Goal: Task Accomplishment & Management: Manage account settings

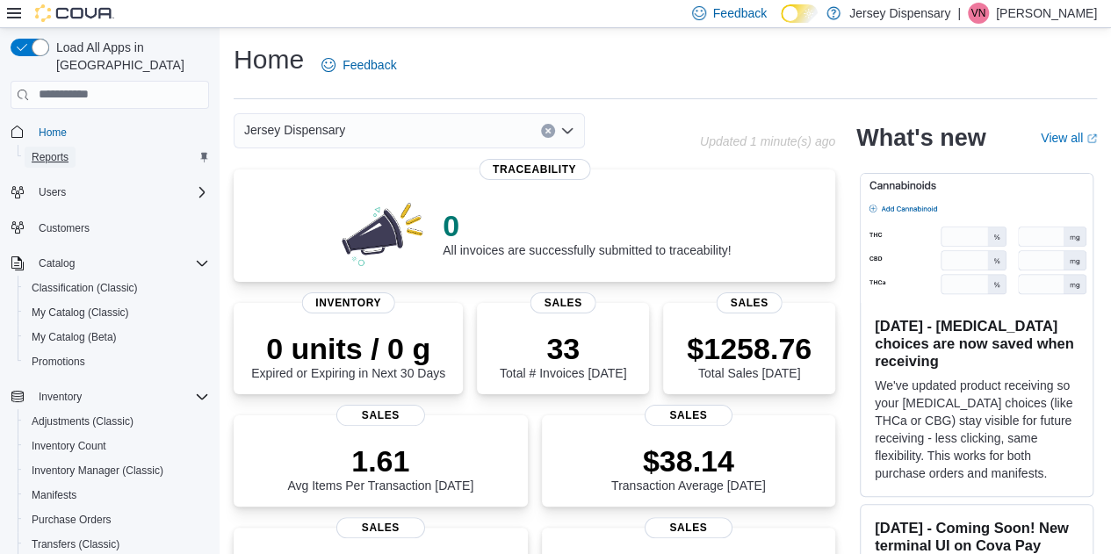
click at [58, 150] on span "Reports" at bounding box center [50, 157] width 37 height 14
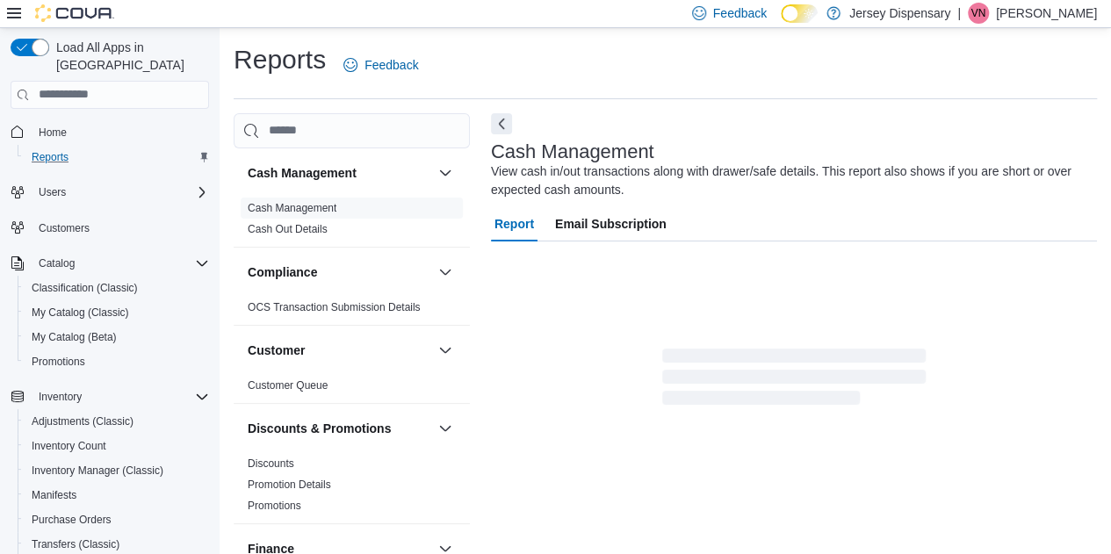
scroll to position [23, 0]
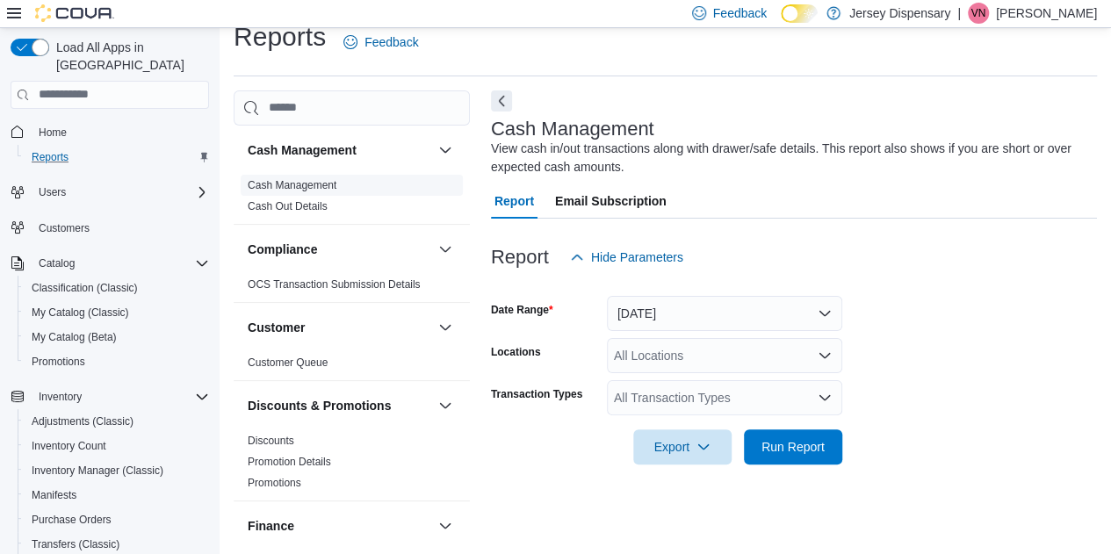
click at [320, 184] on link "Cash Management" at bounding box center [292, 185] width 89 height 12
click at [827, 310] on button "[DATE]" at bounding box center [724, 313] width 235 height 35
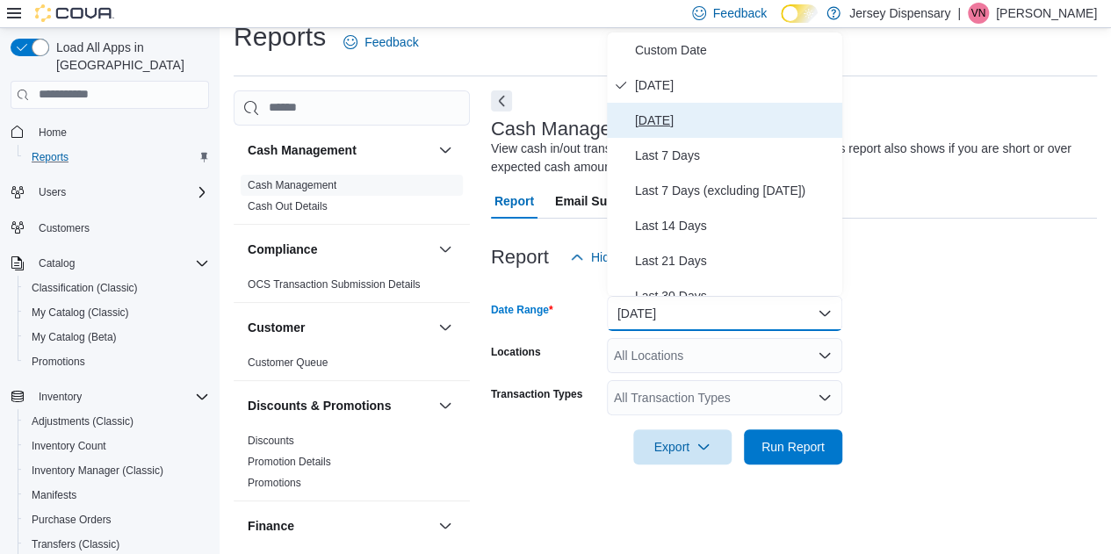
click at [675, 118] on span "Yesterday" at bounding box center [735, 120] width 200 height 21
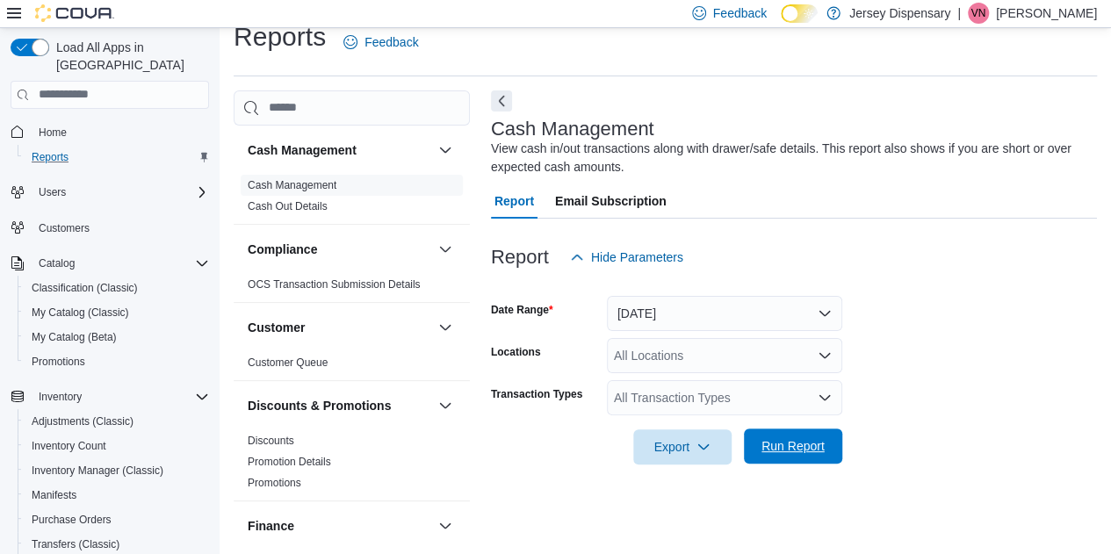
click at [799, 442] on span "Run Report" at bounding box center [792, 446] width 63 height 18
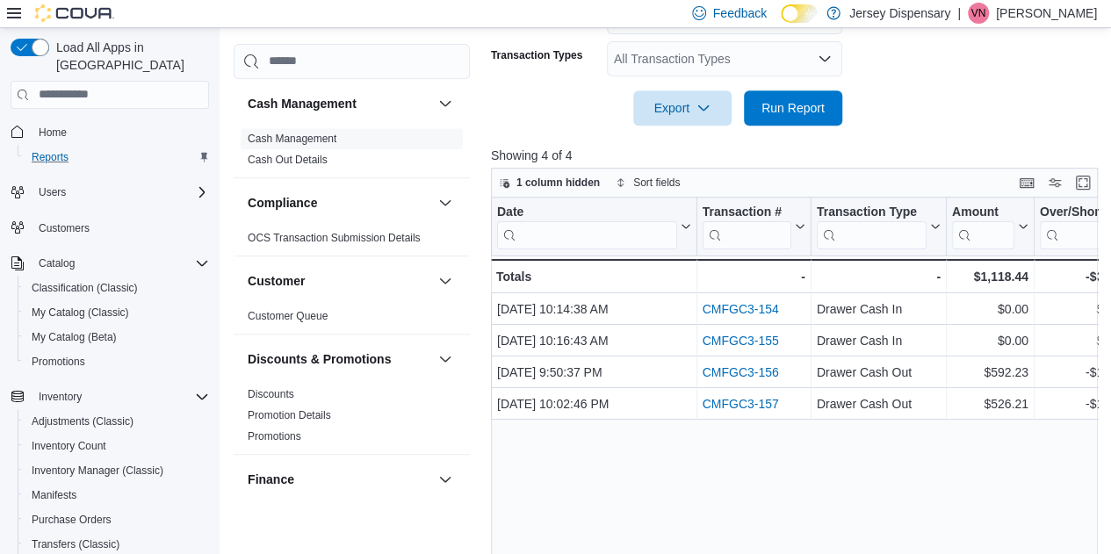
scroll to position [374, 0]
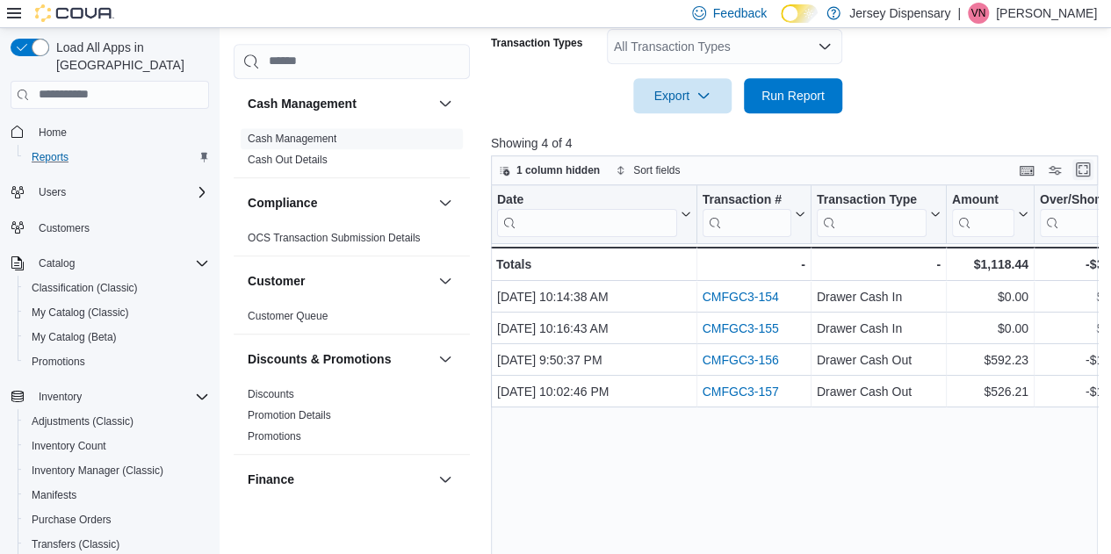
click at [1090, 168] on button "Enter fullscreen" at bounding box center [1082, 169] width 21 height 21
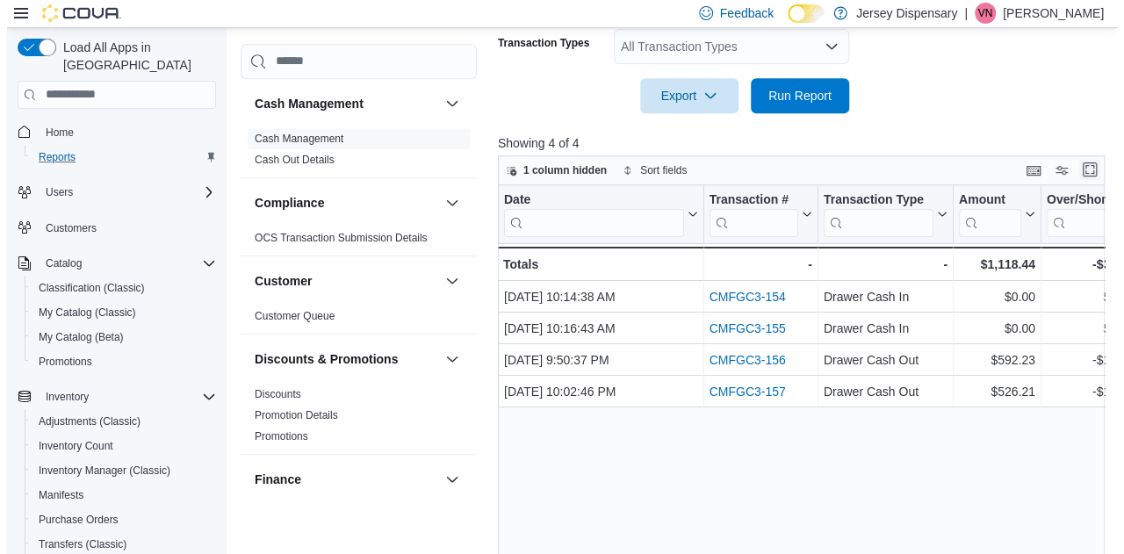
scroll to position [0, 0]
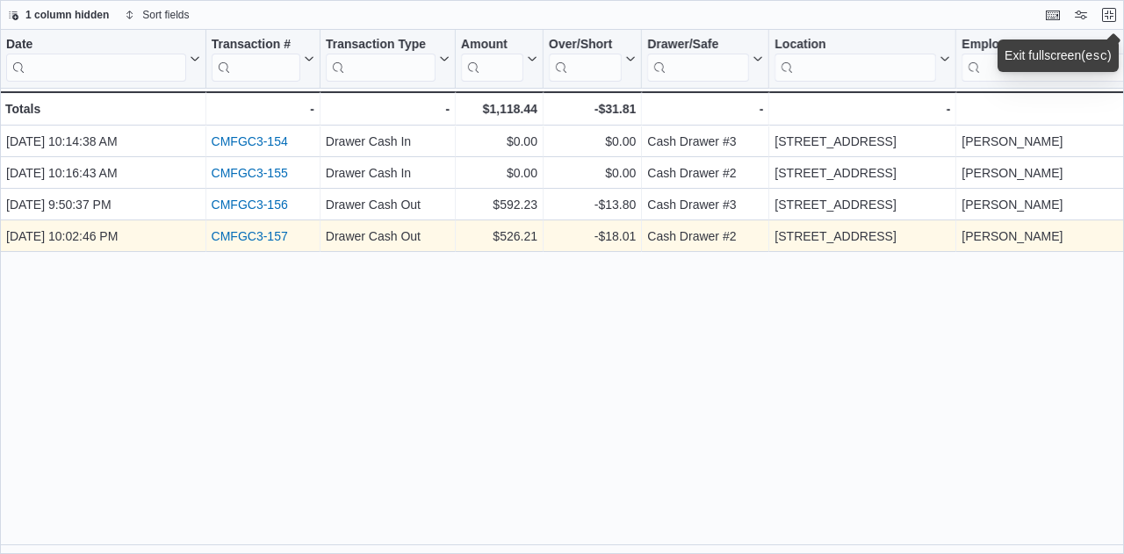
click at [263, 229] on link "CMFGC3-157" at bounding box center [250, 236] width 76 height 14
click at [240, 231] on link "CMFGC3-157" at bounding box center [250, 236] width 76 height 14
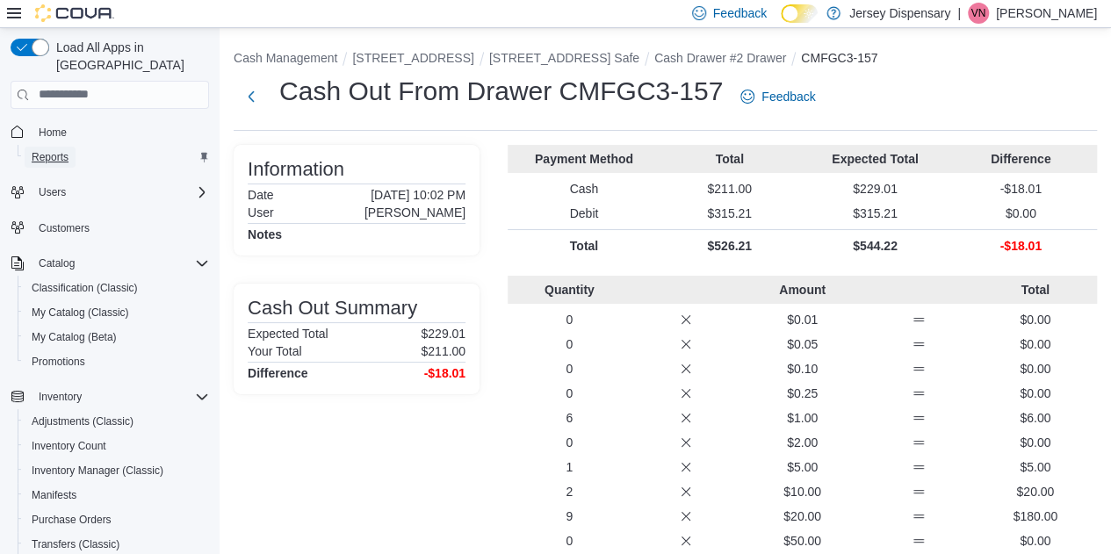
click at [51, 150] on span "Reports" at bounding box center [50, 157] width 37 height 14
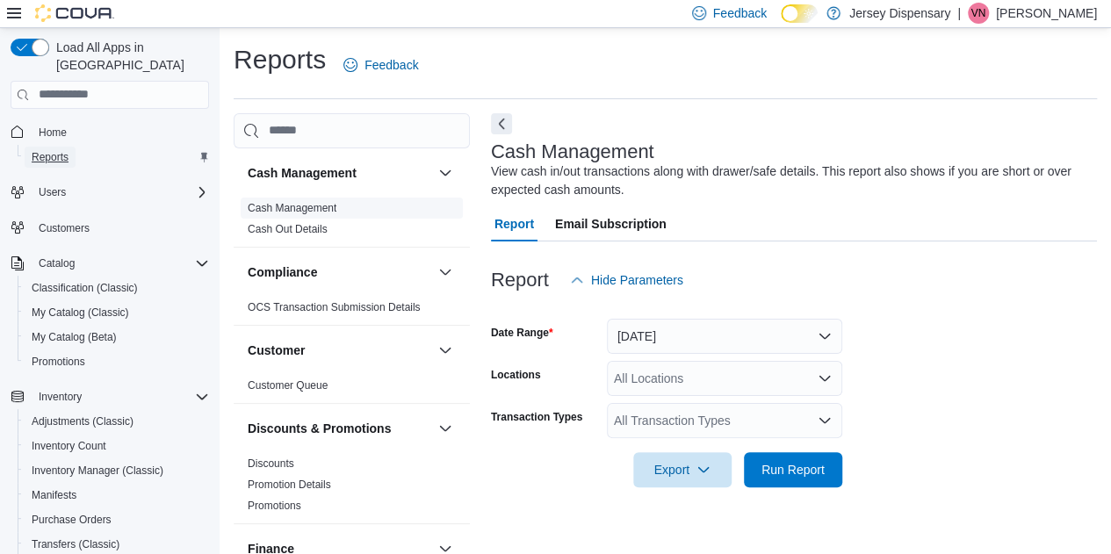
scroll to position [23, 0]
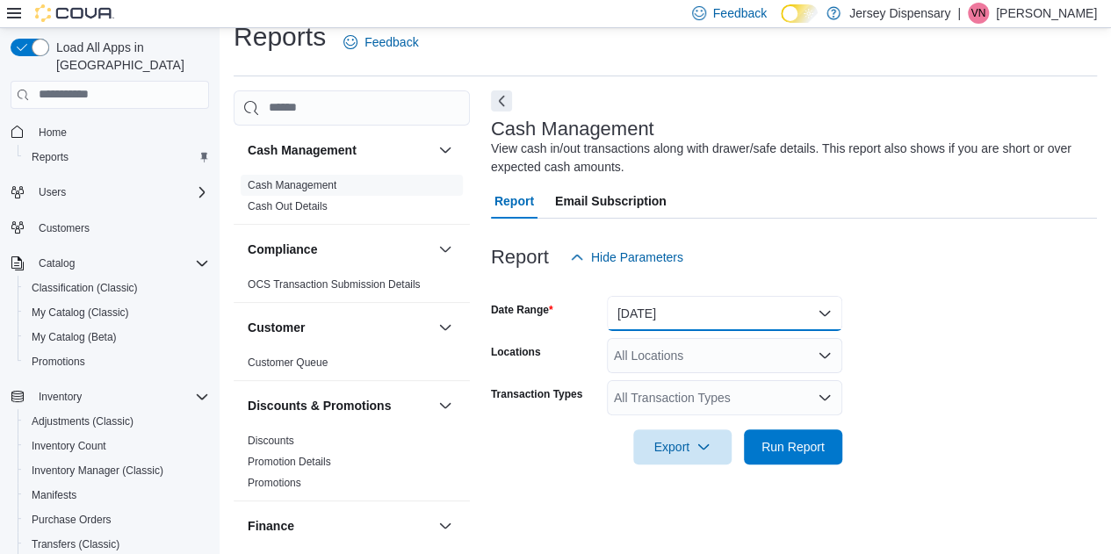
click at [825, 312] on button "[DATE]" at bounding box center [724, 313] width 235 height 35
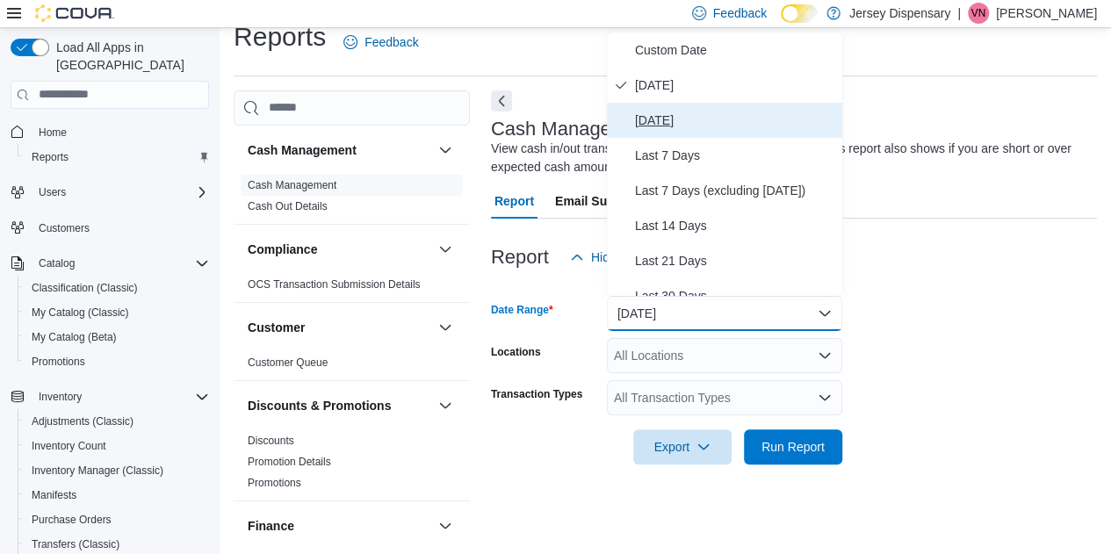
click at [697, 122] on span "Yesterday" at bounding box center [735, 120] width 200 height 21
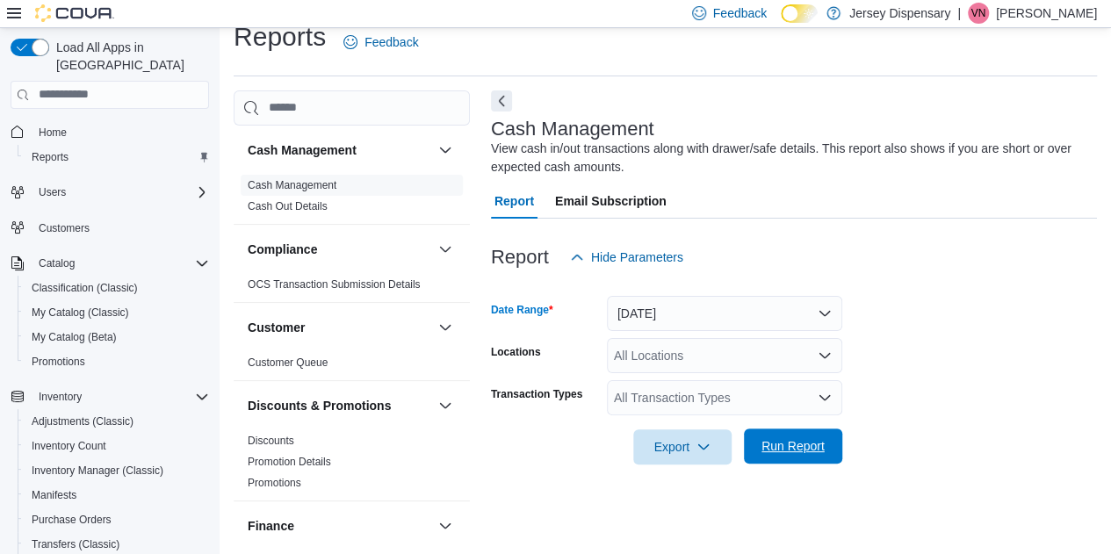
click at [794, 442] on span "Run Report" at bounding box center [792, 446] width 63 height 18
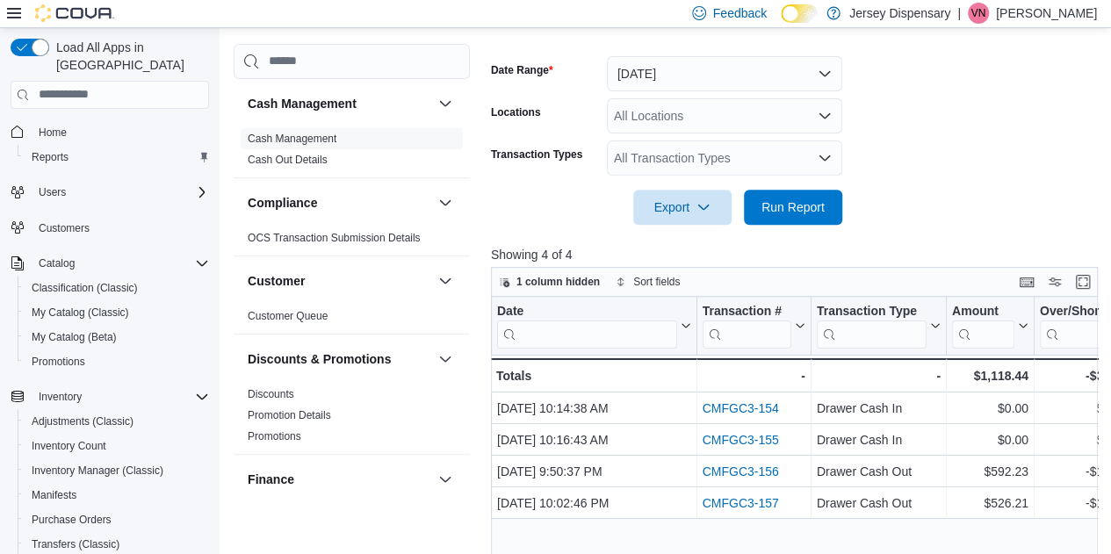
scroll to position [286, 0]
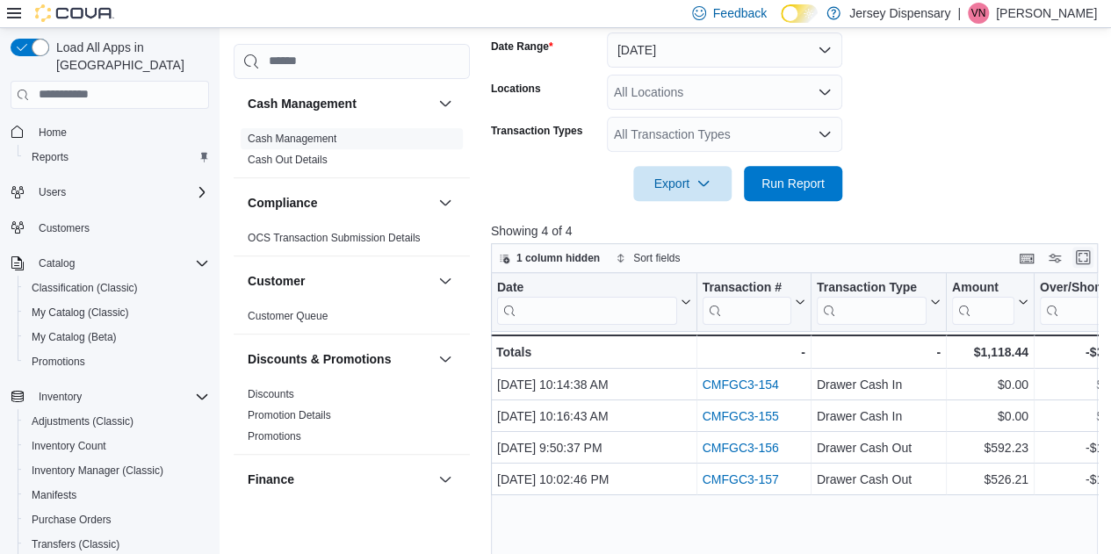
click at [1089, 257] on button "Enter fullscreen" at bounding box center [1082, 257] width 21 height 21
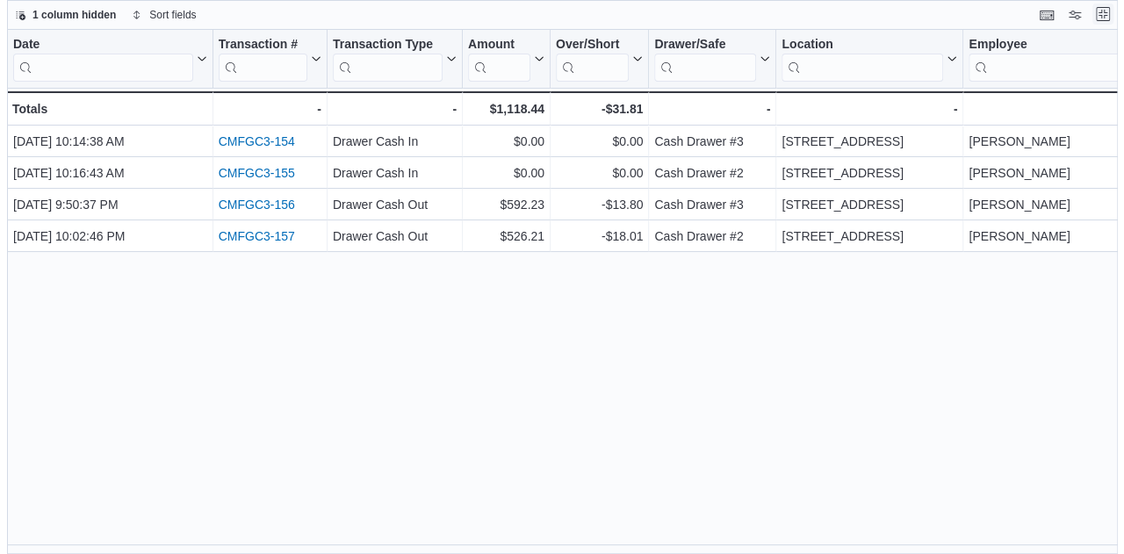
scroll to position [0, 0]
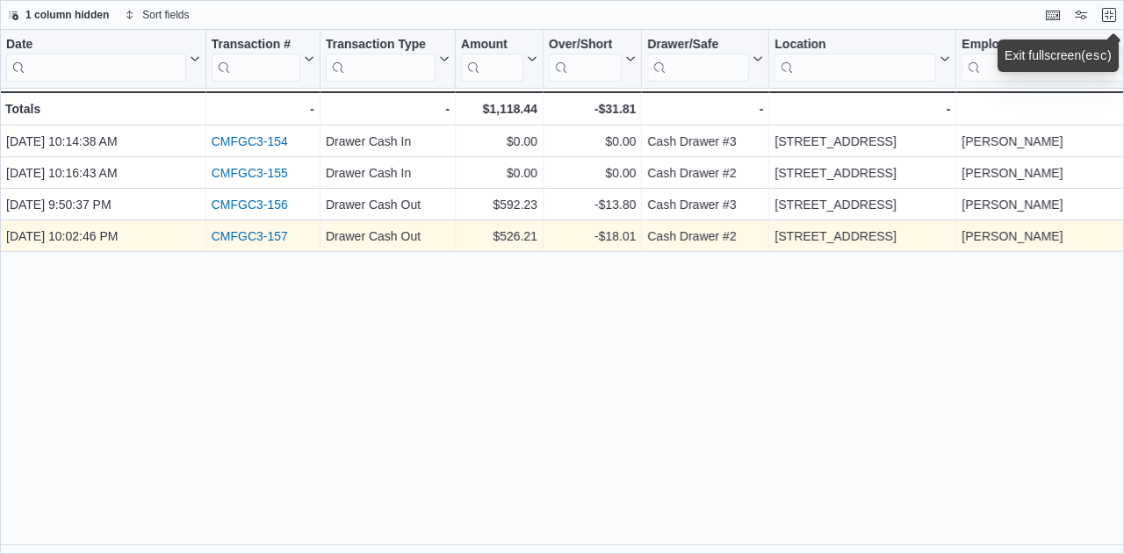
click at [254, 231] on link "CMFGC3-157" at bounding box center [250, 236] width 76 height 14
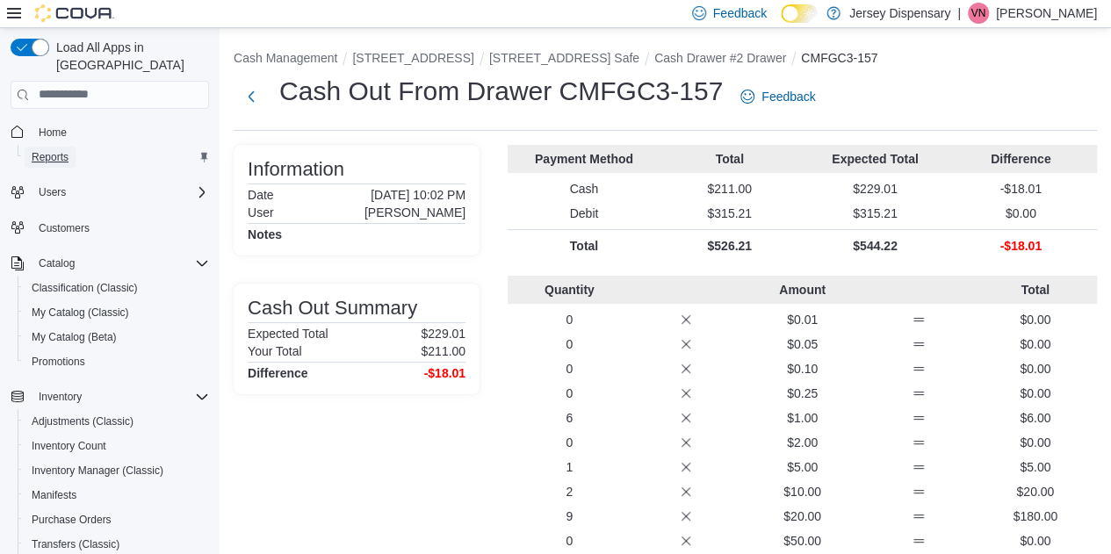
click at [63, 150] on span "Reports" at bounding box center [50, 157] width 37 height 14
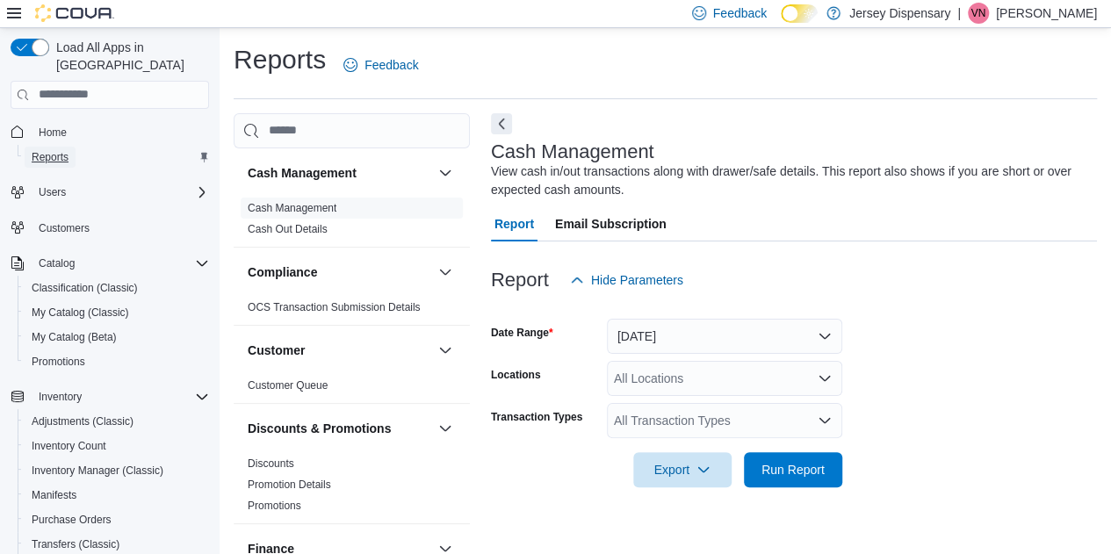
scroll to position [23, 0]
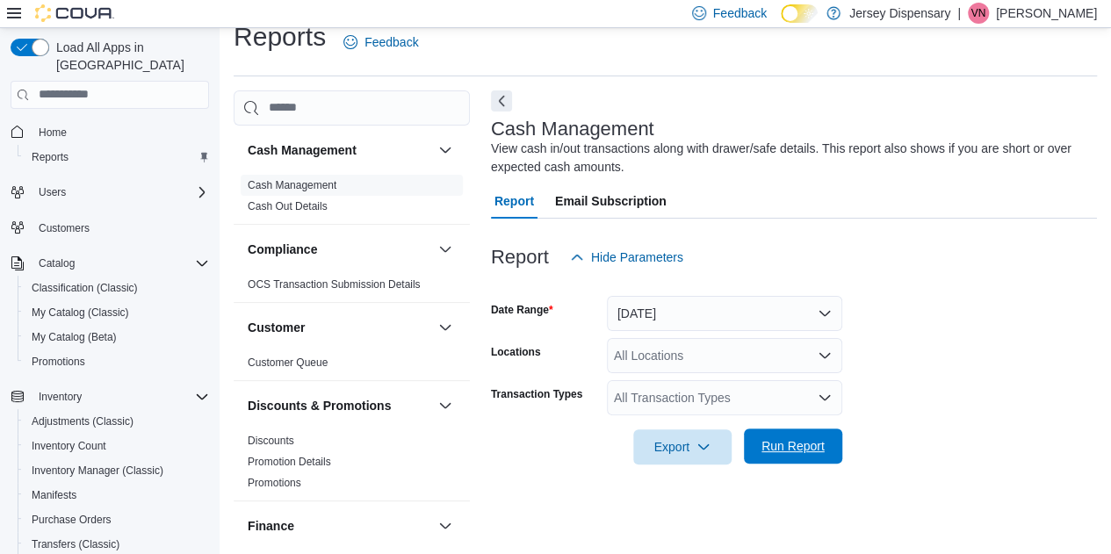
click at [799, 447] on span "Run Report" at bounding box center [792, 446] width 63 height 18
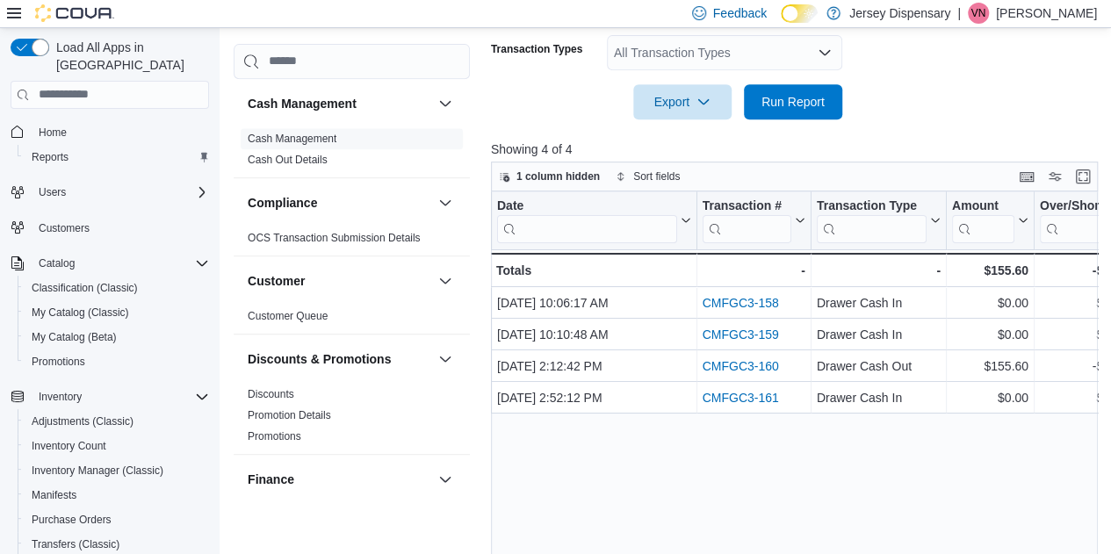
scroll to position [374, 0]
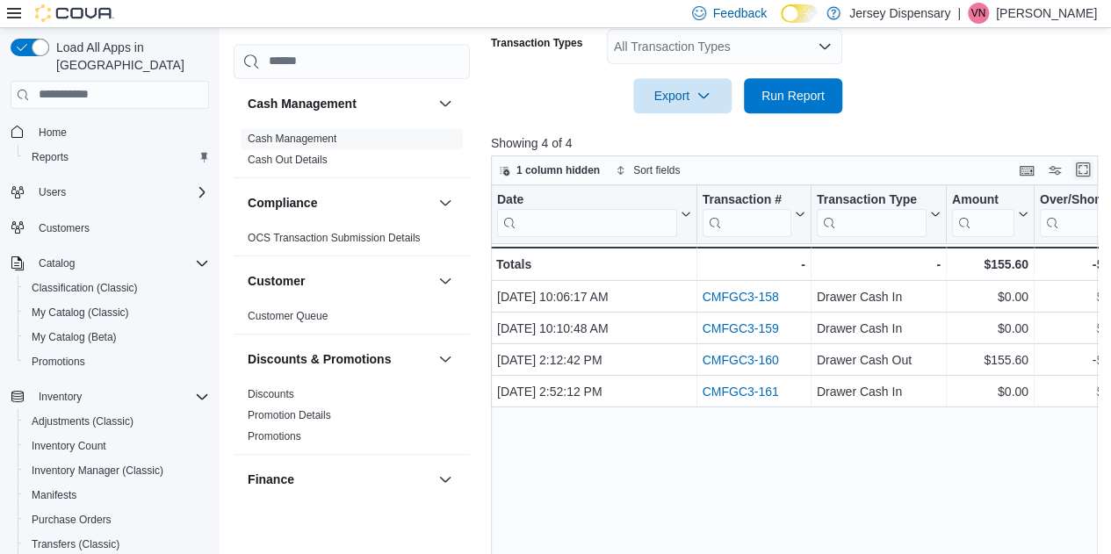
click at [1089, 169] on button "Enter fullscreen" at bounding box center [1082, 169] width 21 height 21
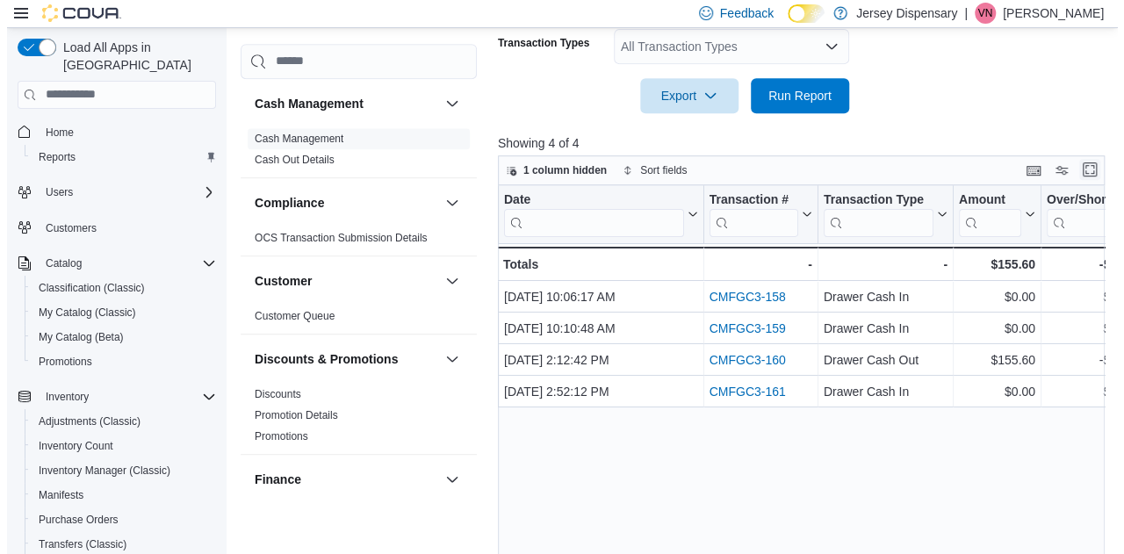
scroll to position [0, 0]
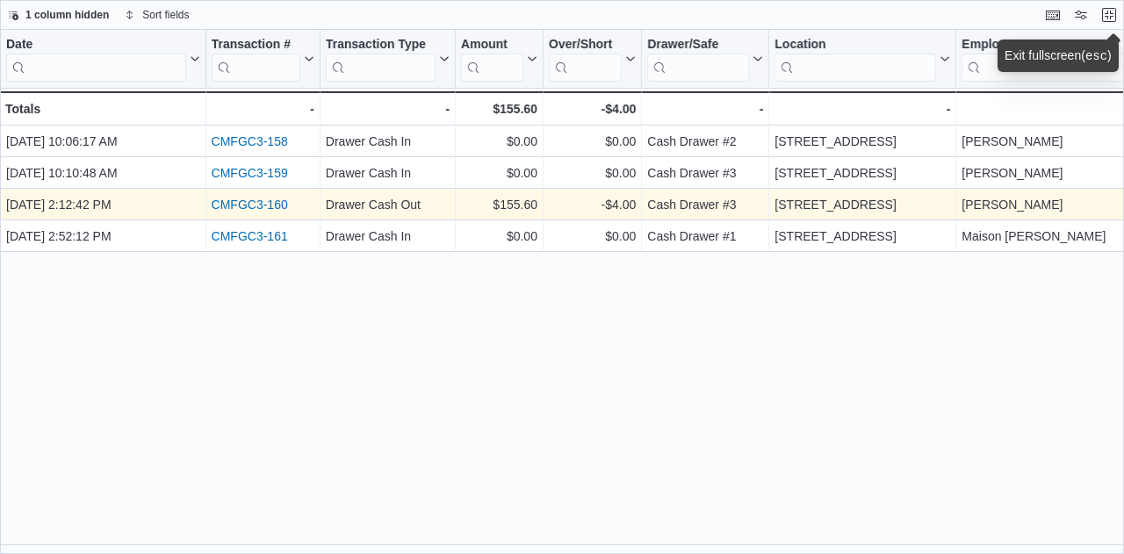
click at [249, 206] on link "CMFGC3-160" at bounding box center [250, 205] width 76 height 14
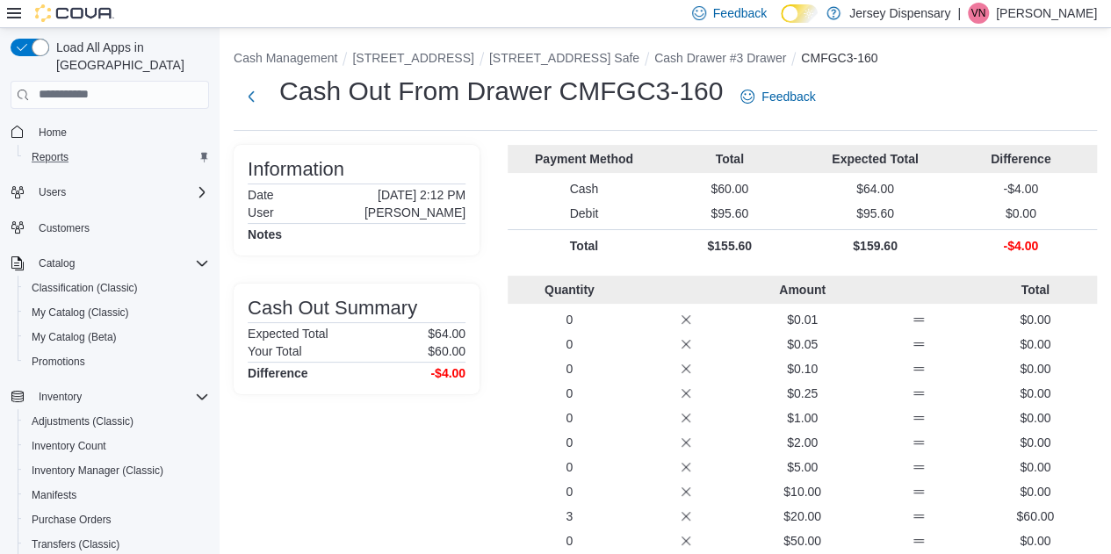
click at [95, 147] on div "Reports" at bounding box center [117, 157] width 184 height 21
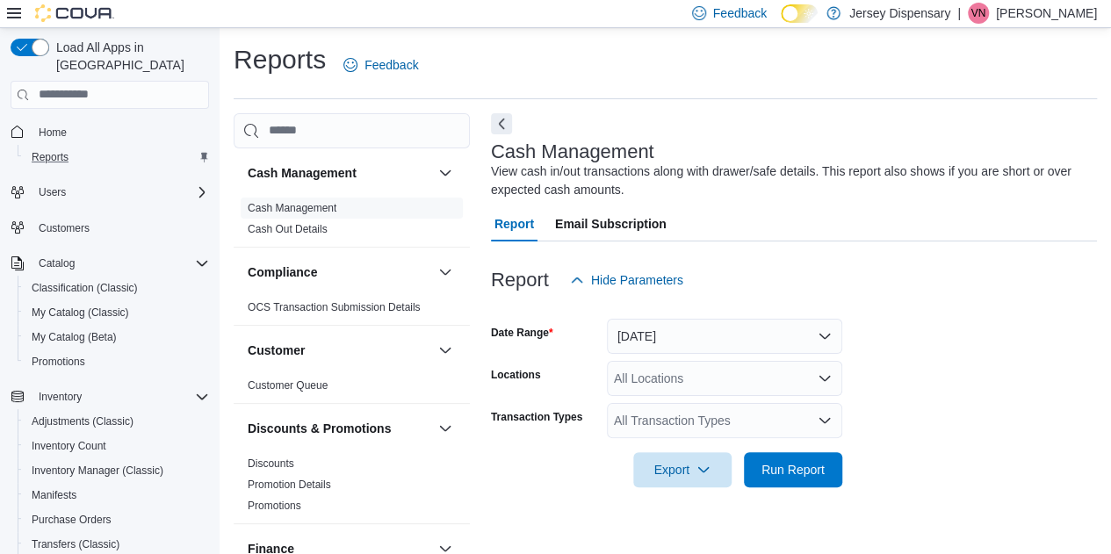
scroll to position [23, 0]
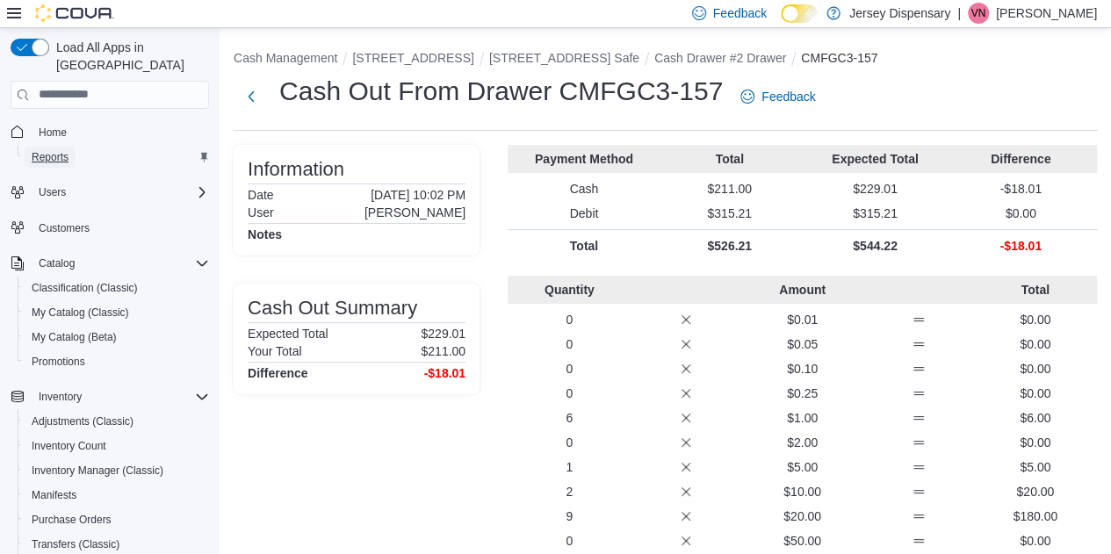
click at [70, 147] on link "Reports" at bounding box center [50, 157] width 51 height 21
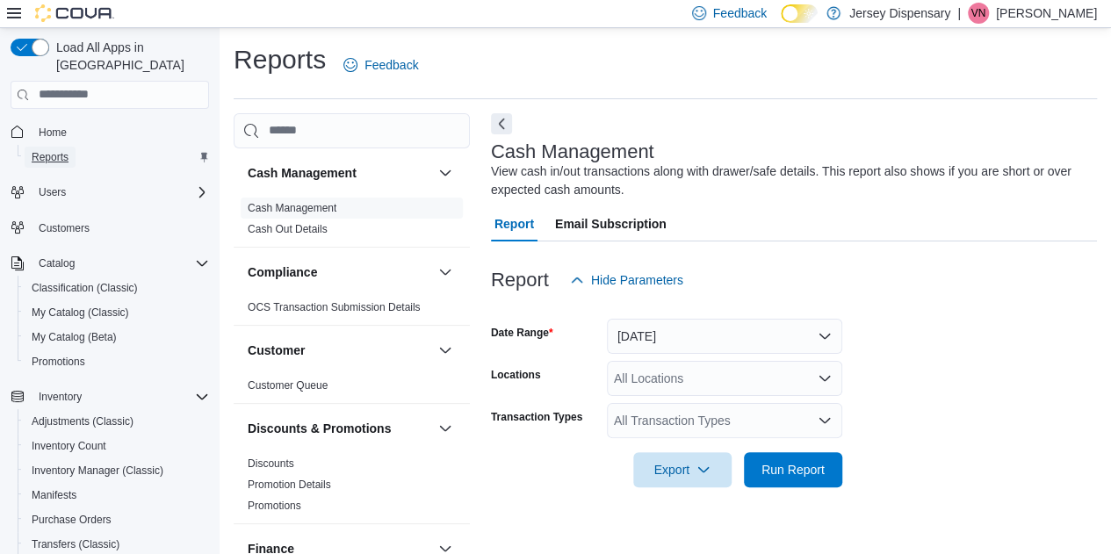
scroll to position [23, 0]
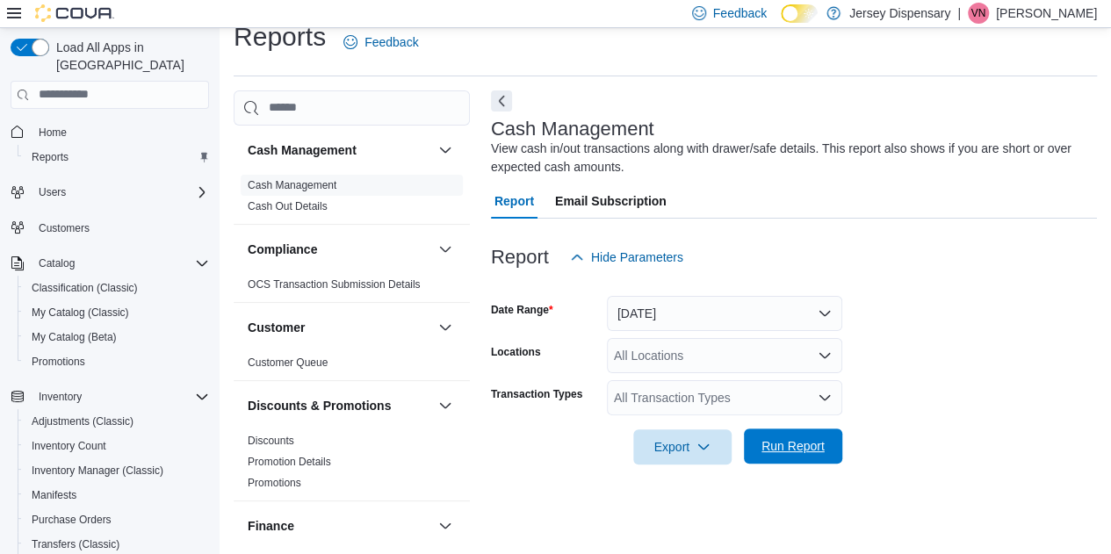
click at [803, 449] on span "Run Report" at bounding box center [792, 446] width 63 height 18
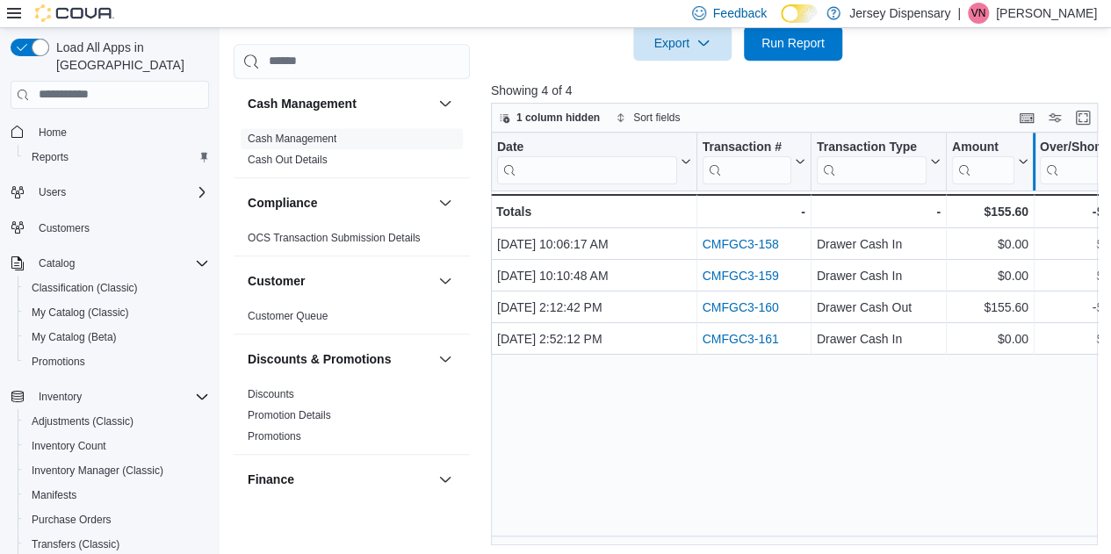
scroll to position [432, 0]
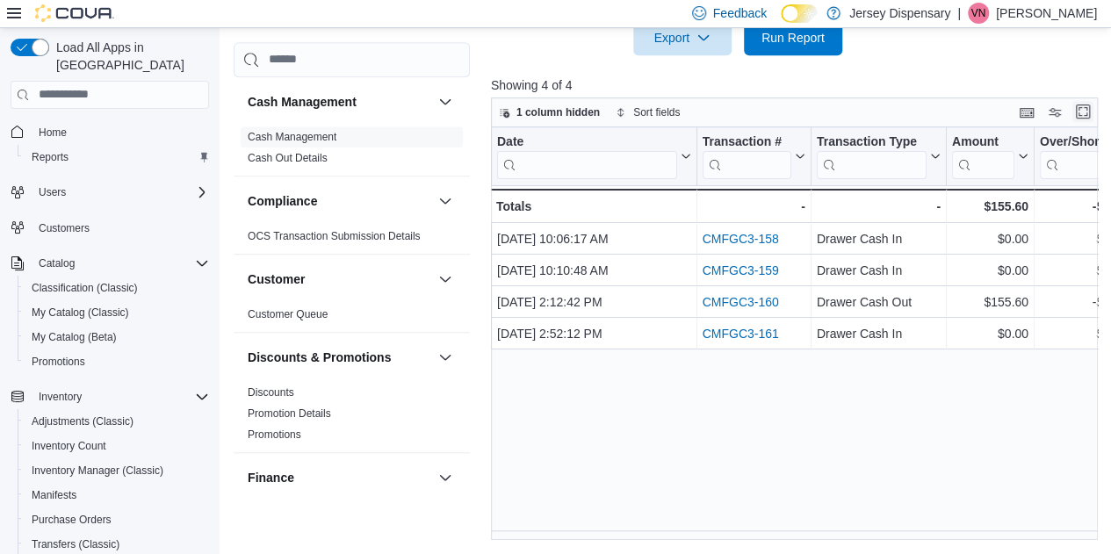
click at [1090, 110] on button "Enter fullscreen" at bounding box center [1082, 111] width 21 height 21
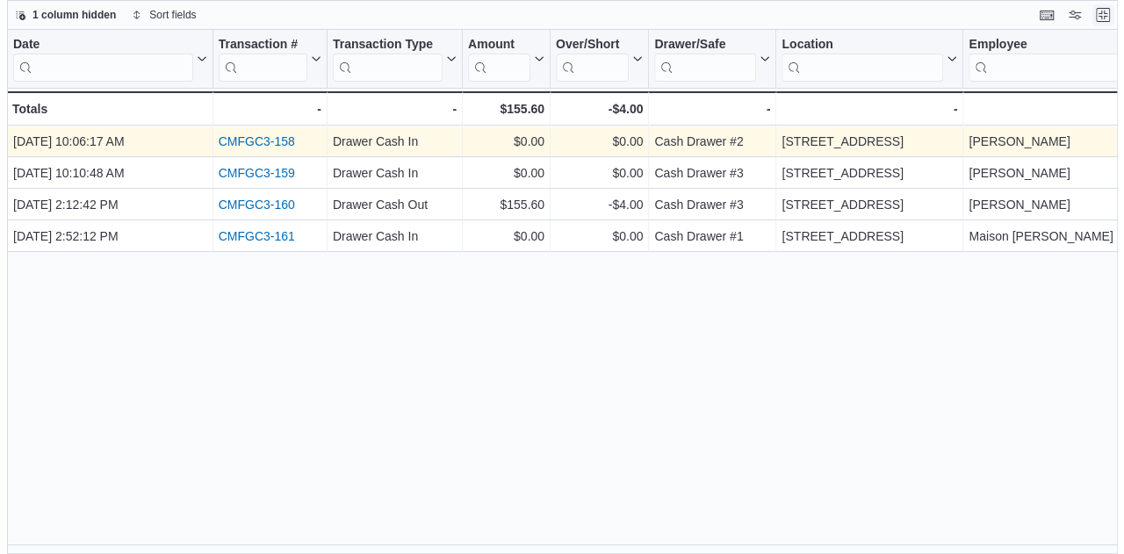
scroll to position [0, 0]
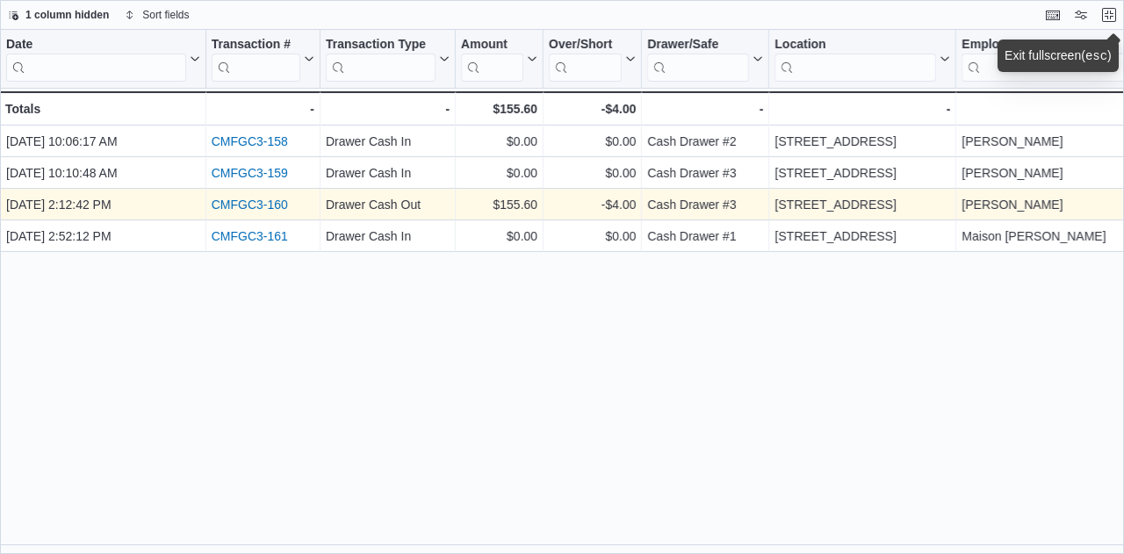
click at [258, 199] on link "CMFGC3-160" at bounding box center [250, 205] width 76 height 14
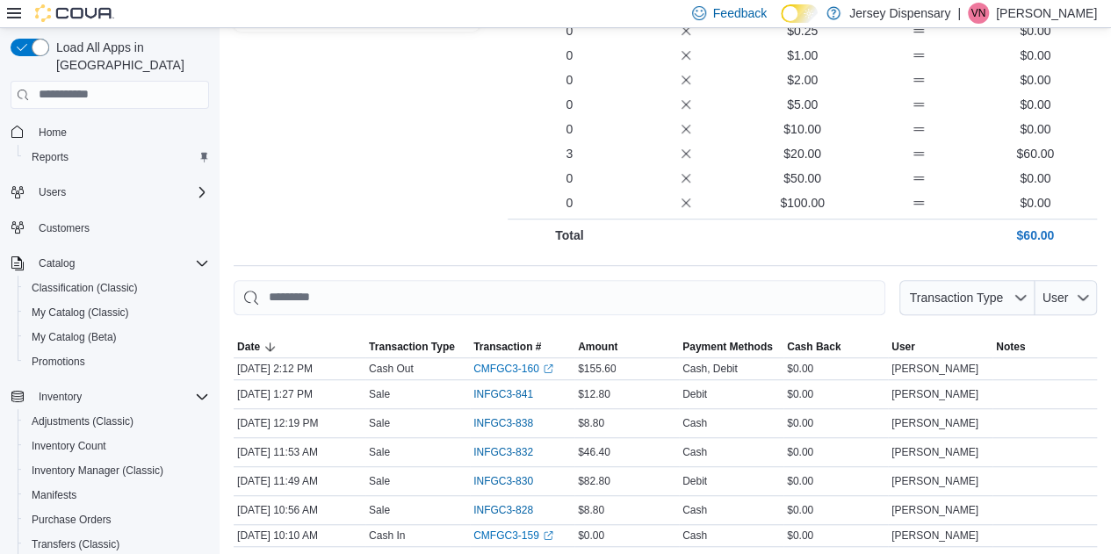
scroll to position [366, 0]
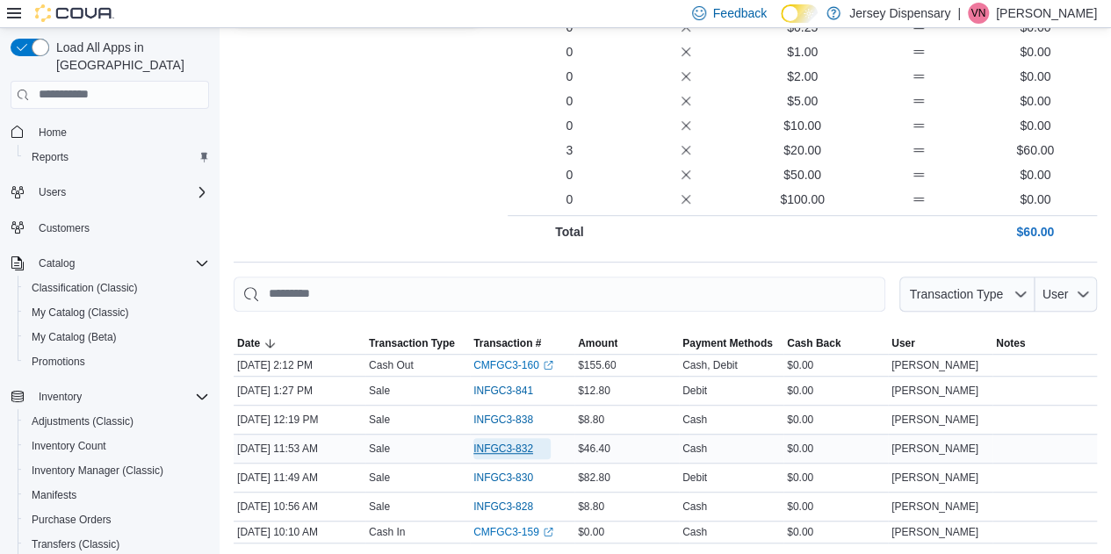
click at [500, 443] on span "INFGC3-832" at bounding box center [503, 449] width 60 height 14
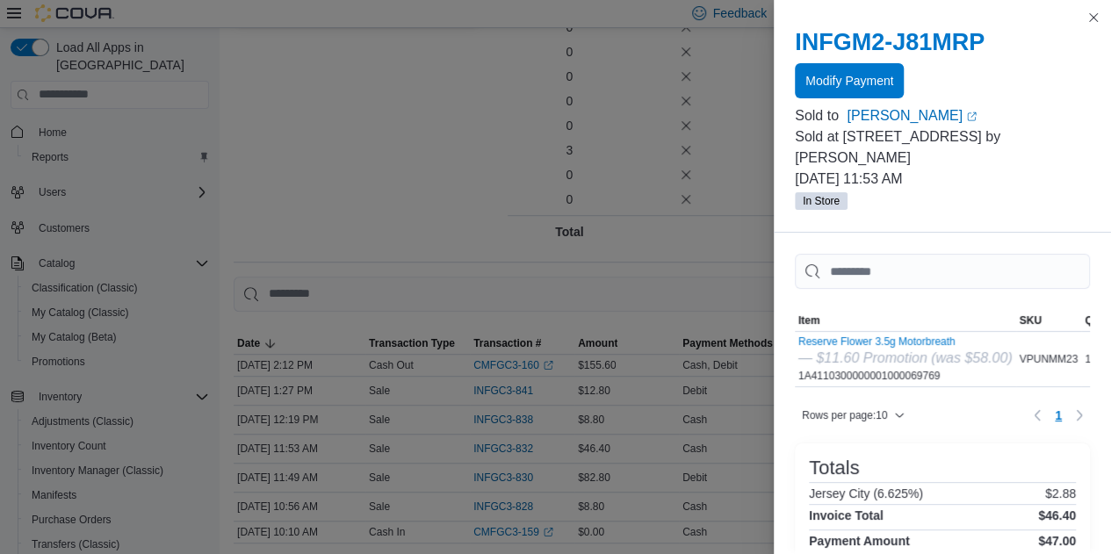
scroll to position [0, 0]
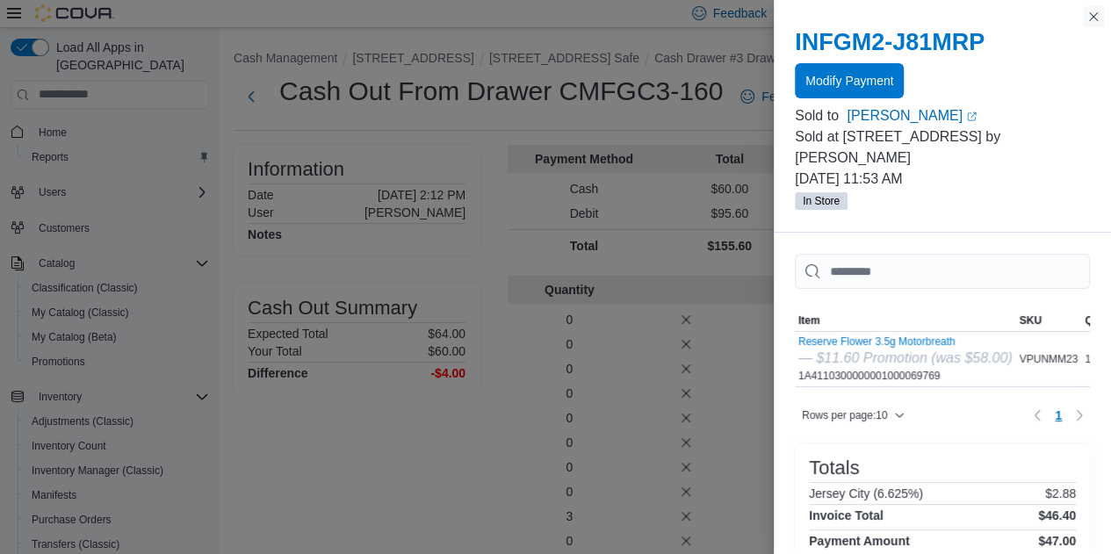
click at [1094, 10] on button "Close this dialog" at bounding box center [1093, 16] width 21 height 21
